Goal: Task Accomplishment & Management: Manage account settings

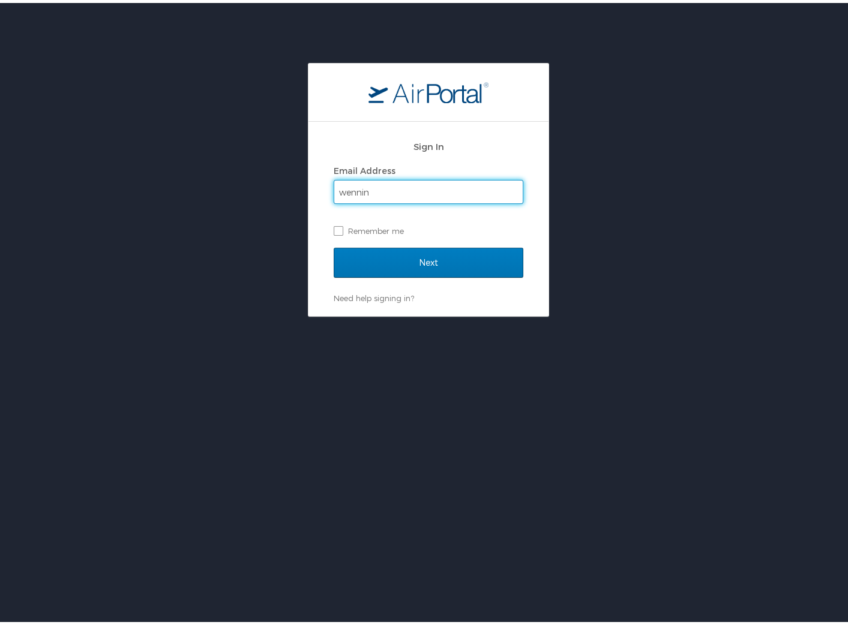
type input "wennin"
click at [334, 245] on input "Next" at bounding box center [429, 260] width 190 height 30
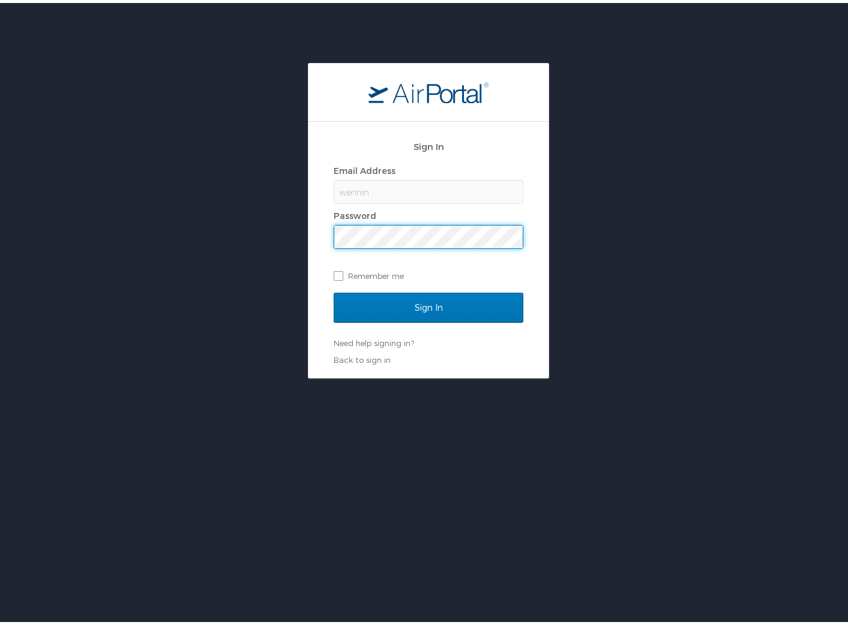
click at [432, 186] on div "wennin" at bounding box center [429, 189] width 190 height 24
click at [357, 357] on link "Back to sign in" at bounding box center [362, 357] width 57 height 10
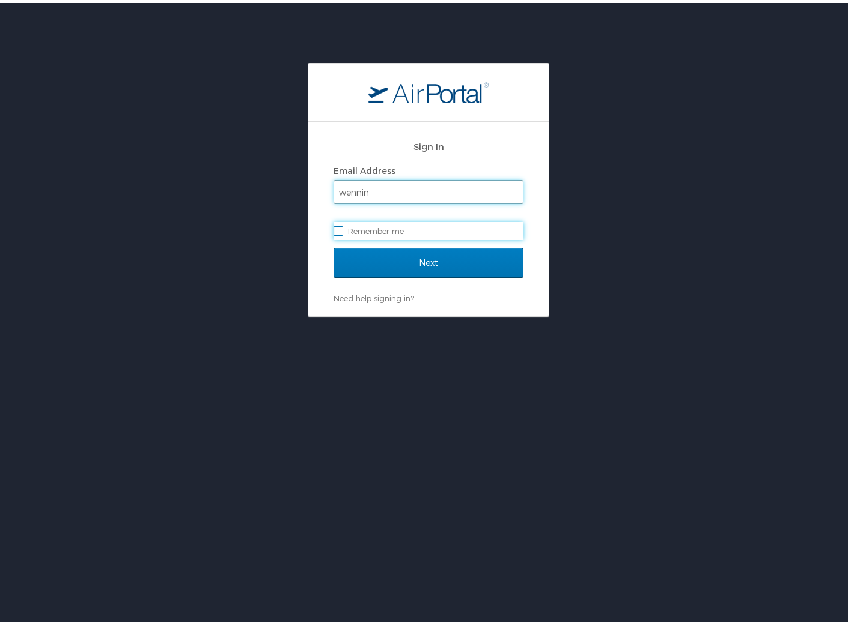
click at [382, 187] on input "wennin" at bounding box center [428, 189] width 188 height 23
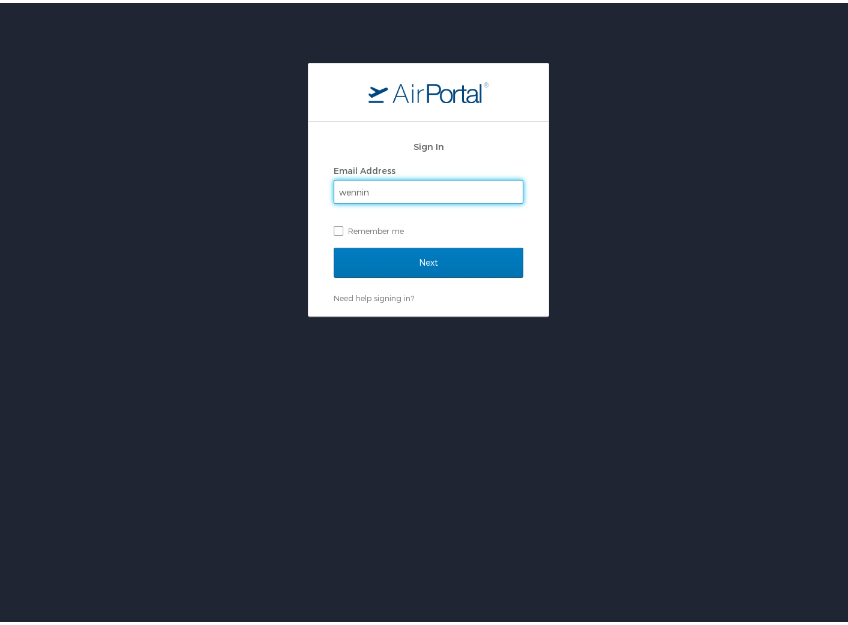
type input "wenningerh@nsula.edu"
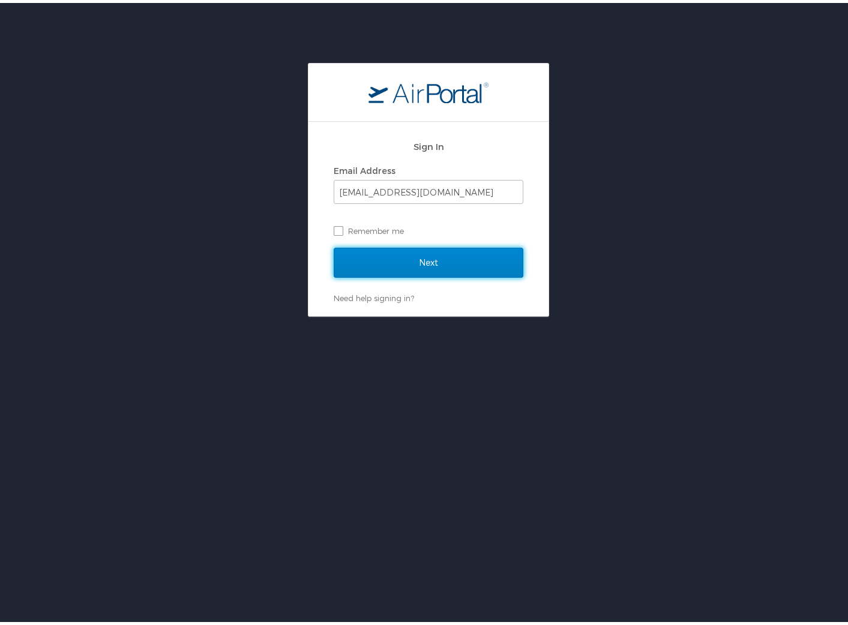
click at [380, 256] on input "Next" at bounding box center [429, 260] width 190 height 30
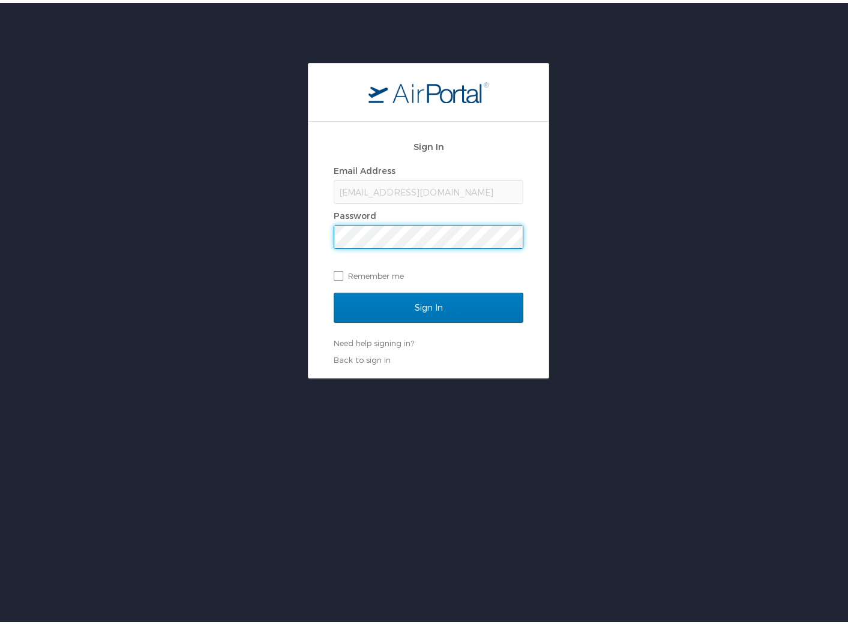
click at [334, 290] on input "Sign In" at bounding box center [429, 305] width 190 height 30
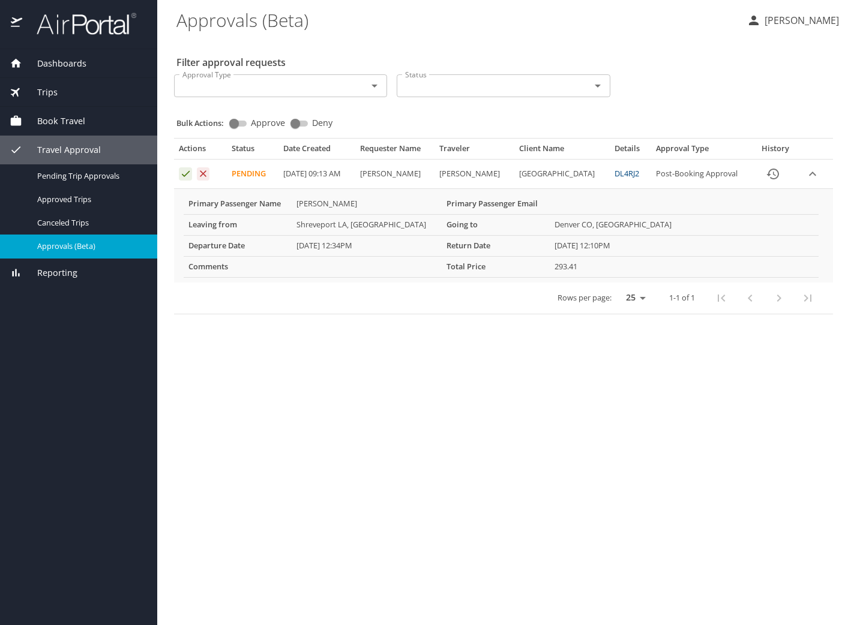
click at [29, 493] on div "Dashboards My Travel Dashboard Trips Current / Future Trips Past Trips Trips Mi…" at bounding box center [78, 337] width 157 height 576
click at [187, 179] on icon "Approval table" at bounding box center [185, 173] width 11 height 11
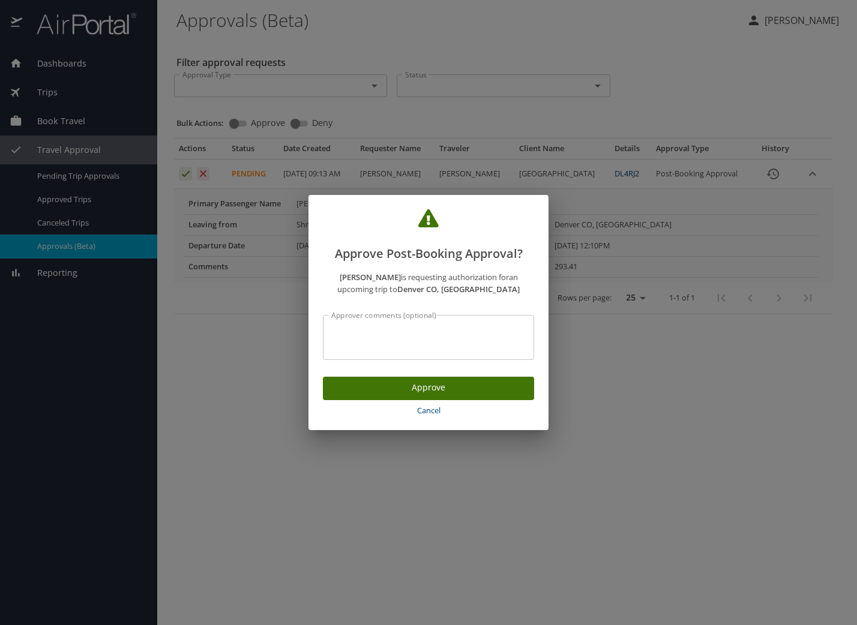
click at [370, 382] on span "Approve" at bounding box center [428, 387] width 192 height 15
